Goal: Navigation & Orientation: Find specific page/section

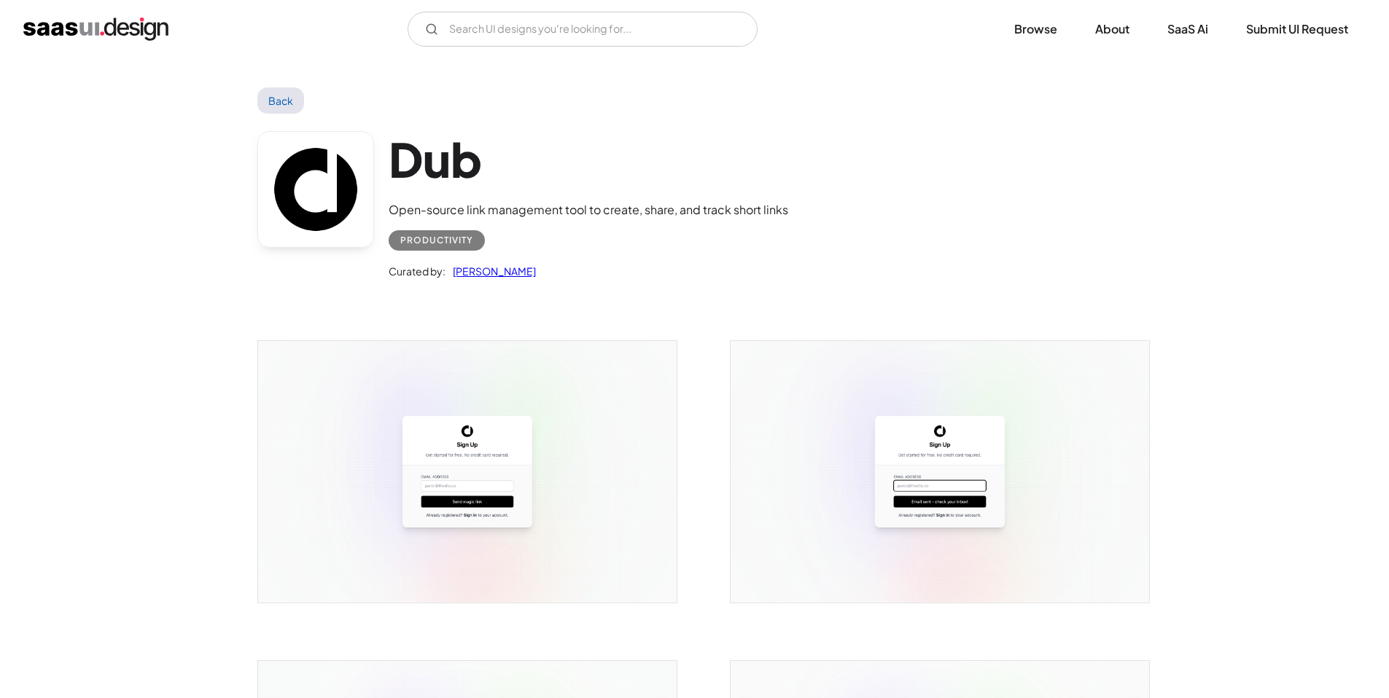
click at [810, 195] on div "Dub Open-source link management tool to create, share, and track short links Pr…" at bounding box center [694, 209] width 875 height 190
click at [811, 195] on div "Dub Open-source link management tool to create, share, and track short links Pr…" at bounding box center [694, 209] width 875 height 190
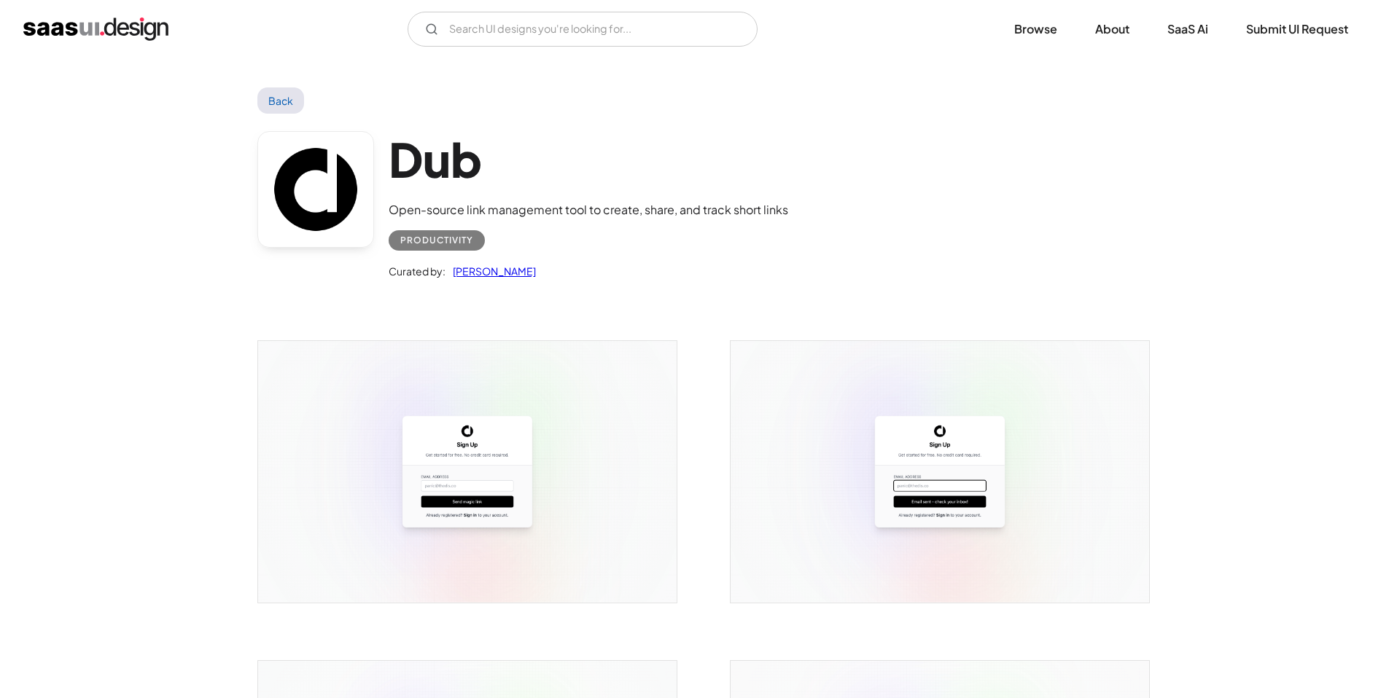
click at [825, 192] on div "Dub Open-source link management tool to create, share, and track short links Pr…" at bounding box center [694, 209] width 875 height 190
click at [827, 191] on div "Dub Open-source link management tool to create, share, and track short links Pr…" at bounding box center [694, 209] width 875 height 190
click at [828, 191] on div "Dub Open-source link management tool to create, share, and track short links Pr…" at bounding box center [694, 209] width 875 height 190
click at [829, 189] on div "Dub Open-source link management tool to create, share, and track short links Pr…" at bounding box center [694, 209] width 875 height 190
click at [830, 188] on div "Dub Open-source link management tool to create, share, and track short links Pr…" at bounding box center [694, 209] width 875 height 190
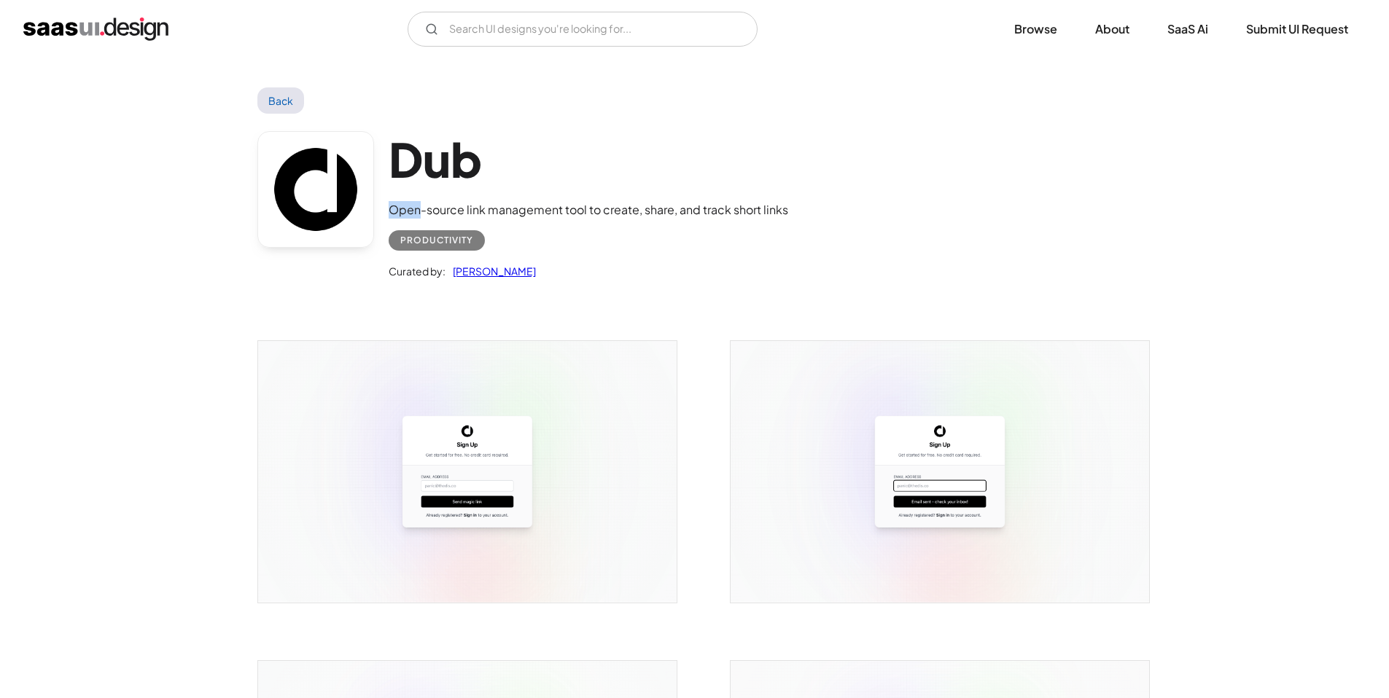
click at [830, 188] on div "Dub Open-source link management tool to create, share, and track short links Pr…" at bounding box center [694, 209] width 875 height 190
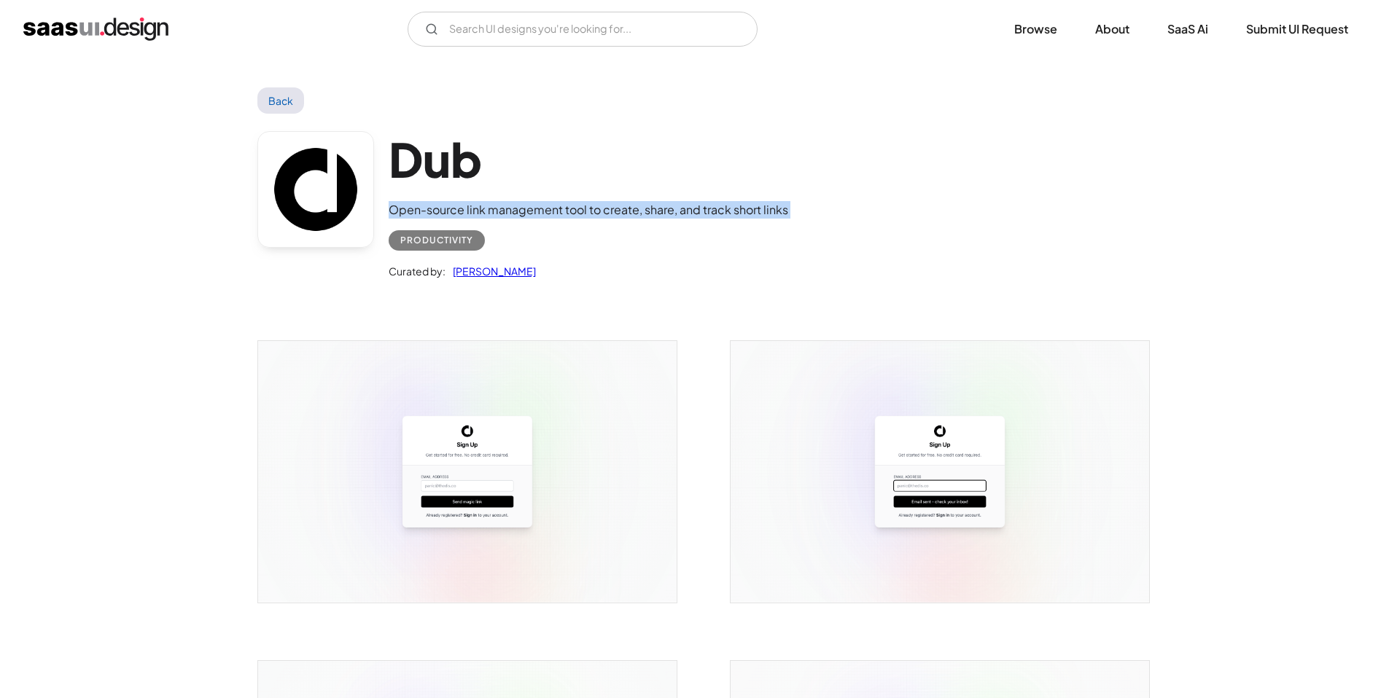
click at [830, 188] on div "Dub Open-source link management tool to create, share, and track short links Pr…" at bounding box center [694, 209] width 875 height 190
click at [832, 187] on div "Dub Open-source link management tool to create, share, and track short links Pr…" at bounding box center [694, 209] width 875 height 190
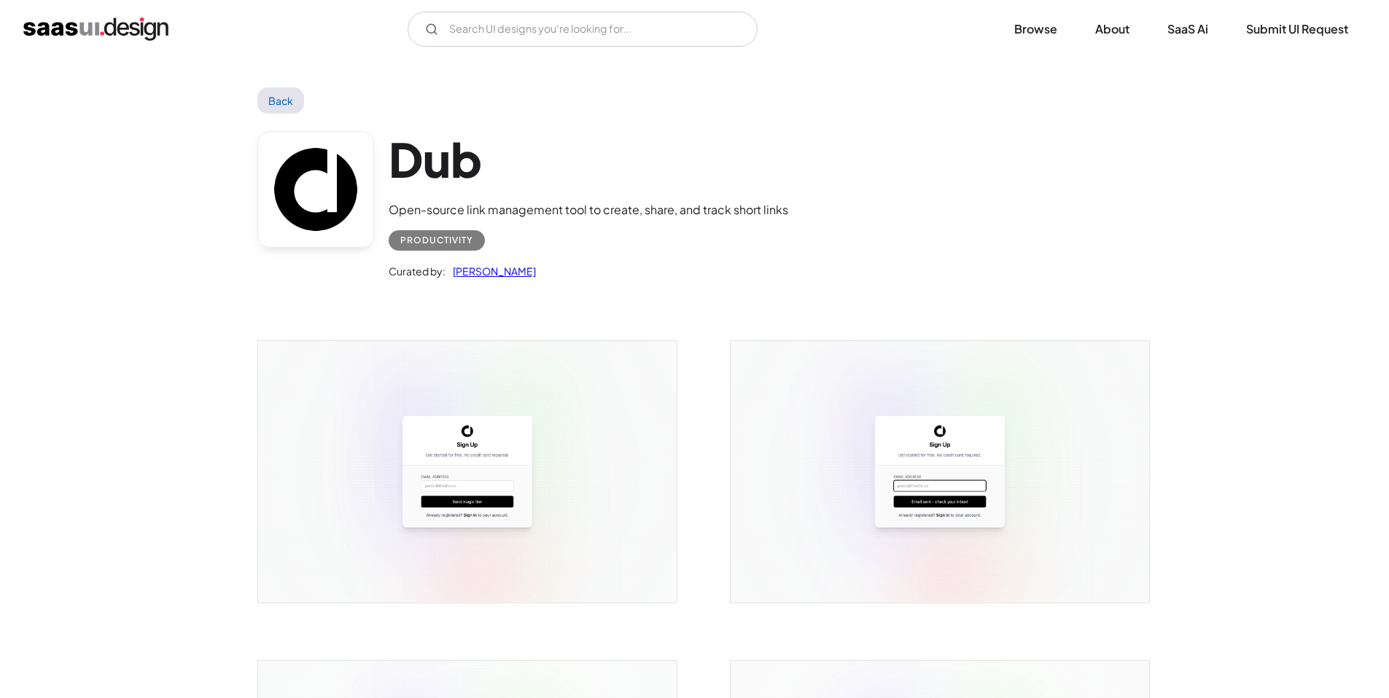
click at [835, 186] on div "Dub Open-source link management tool to create, share, and track short links Pr…" at bounding box center [694, 209] width 875 height 190
click at [849, 179] on div "Dub Open-source link management tool to create, share, and track short links Pr…" at bounding box center [694, 209] width 875 height 190
click at [826, 174] on div "Dub Open-source link management tool to create, share, and track short links Pr…" at bounding box center [694, 209] width 875 height 190
click at [743, 187] on div "Dub Open-source link management tool to create, share, and track short links Pr…" at bounding box center [589, 205] width 400 height 149
click at [728, 181] on h1 "Dub" at bounding box center [589, 159] width 400 height 56
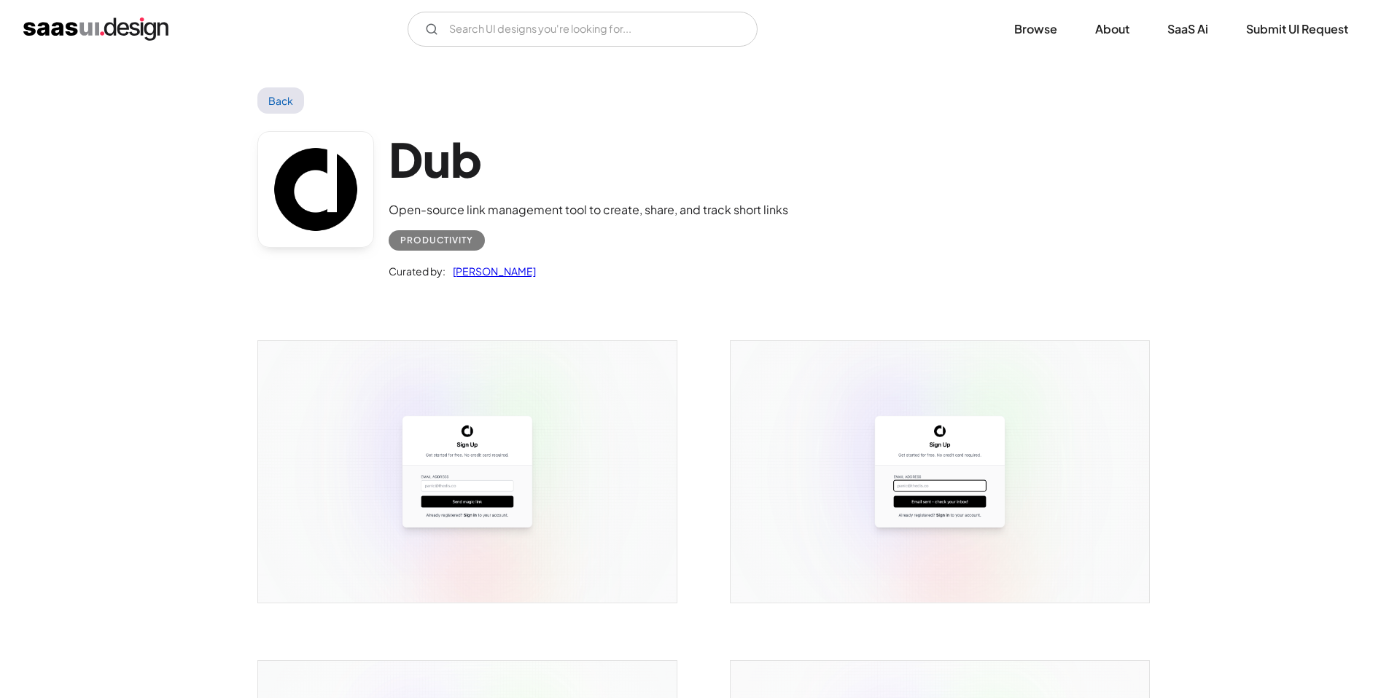
click at [814, 168] on div "Dub Open-source link management tool to create, share, and track short links Pr…" at bounding box center [694, 209] width 875 height 190
